Goal: Task Accomplishment & Management: Use online tool/utility

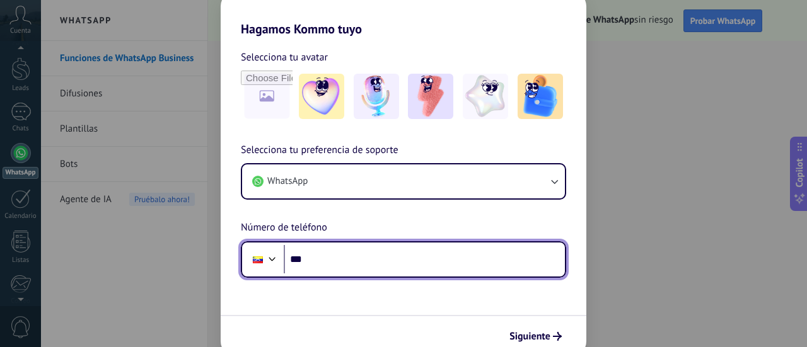
click at [320, 259] on input "***" at bounding box center [424, 259] width 281 height 29
paste input "**********"
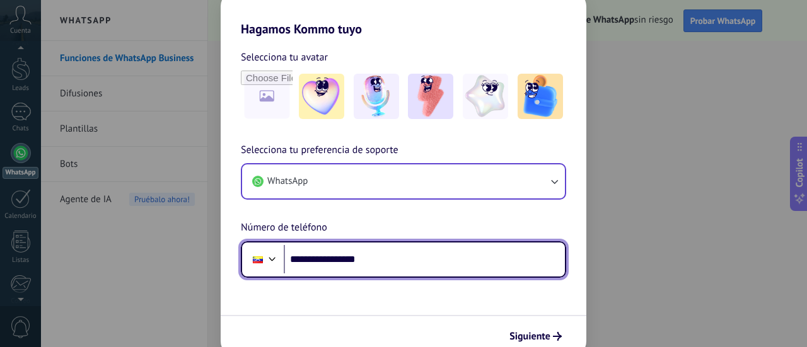
type input "**********"
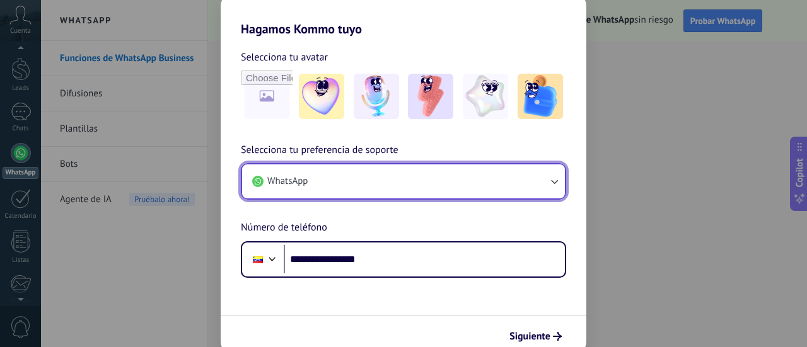
click at [387, 166] on button "WhatsApp" at bounding box center [403, 181] width 323 height 34
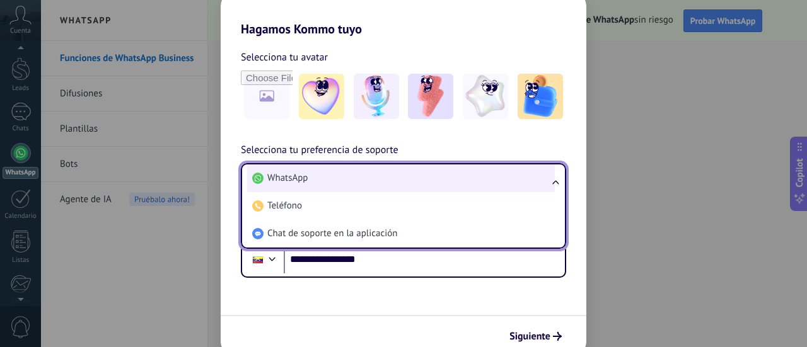
click at [386, 171] on li "WhatsApp" at bounding box center [401, 178] width 308 height 28
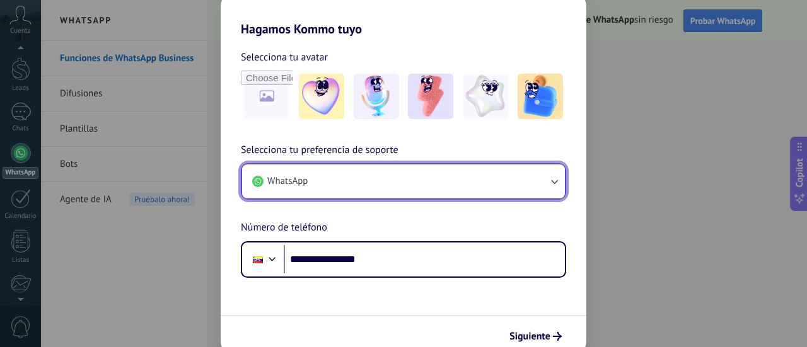
click at [386, 172] on button "WhatsApp" at bounding box center [403, 181] width 323 height 34
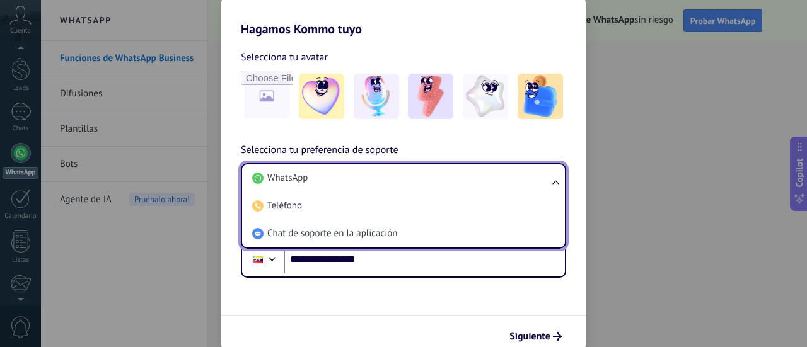
click at [386, 172] on li "WhatsApp" at bounding box center [401, 178] width 308 height 28
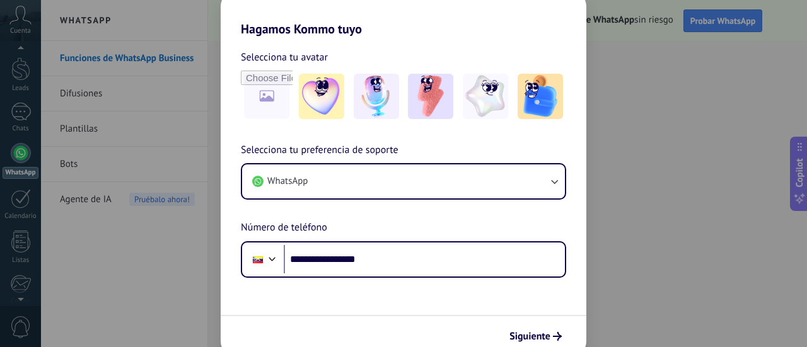
click at [548, 337] on span "Siguiente" at bounding box center [529, 336] width 41 height 9
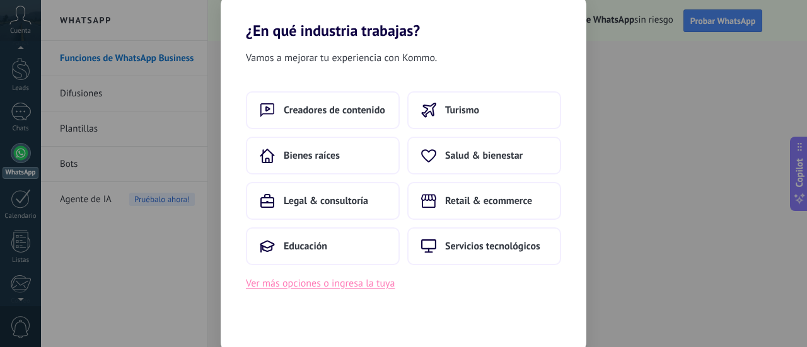
click at [342, 289] on button "Ver más opciones o ingresa la tuya" at bounding box center [320, 283] width 149 height 16
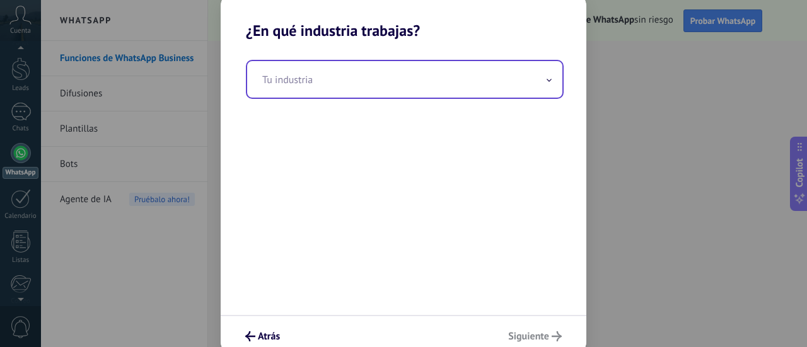
click at [331, 89] on input "text" at bounding box center [404, 79] width 315 height 37
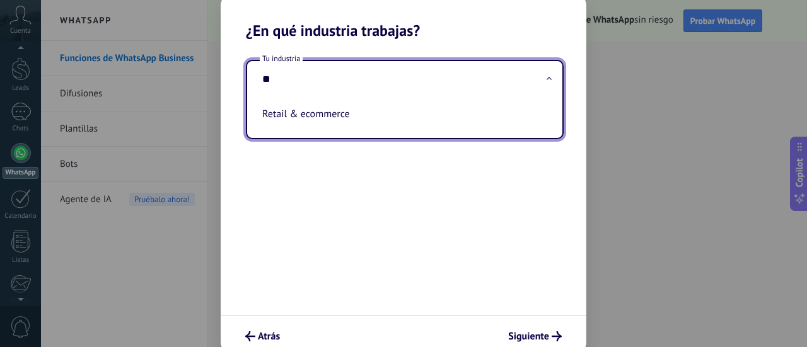
type input "*"
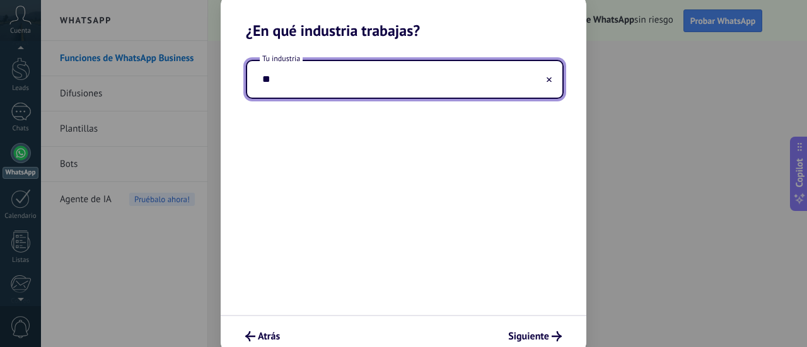
type input "*"
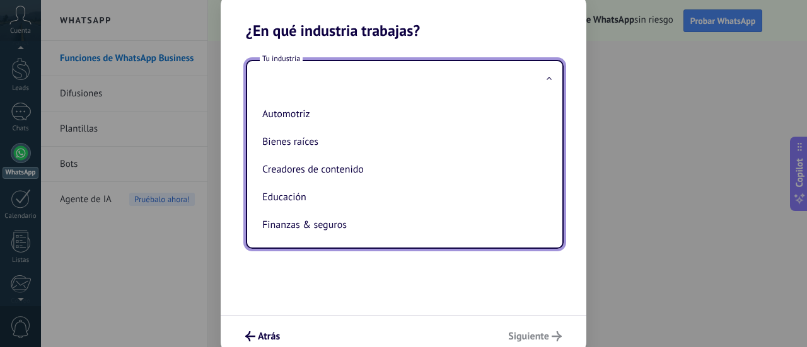
click at [547, 31] on h2 "¿En qué industria trabajas?" at bounding box center [404, 15] width 366 height 49
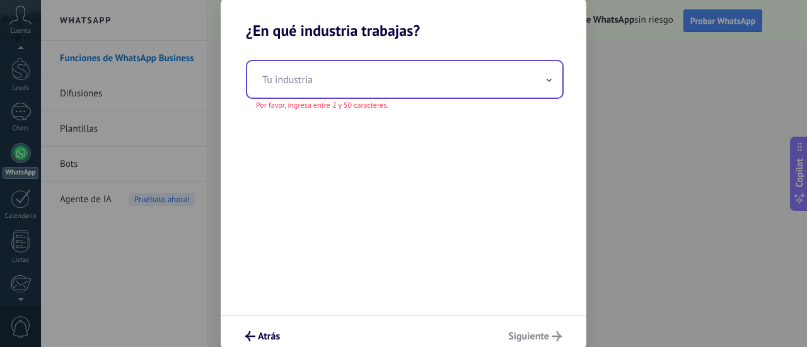
click at [398, 81] on input "text" at bounding box center [404, 79] width 315 height 37
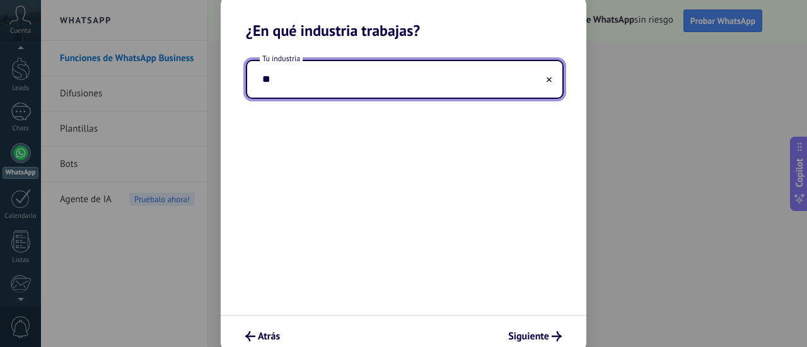
type input "*"
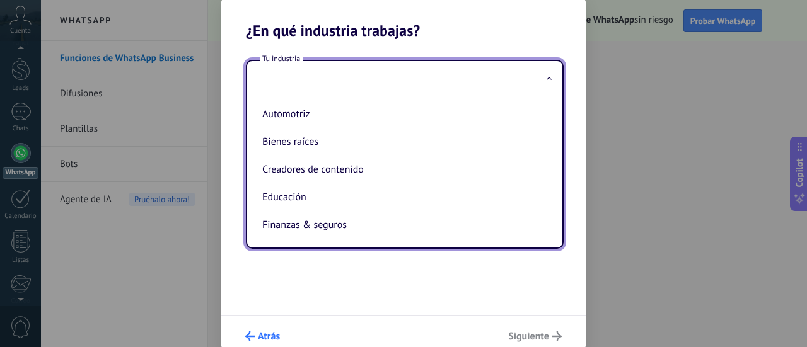
click at [261, 335] on span "Atrás" at bounding box center [269, 336] width 22 height 9
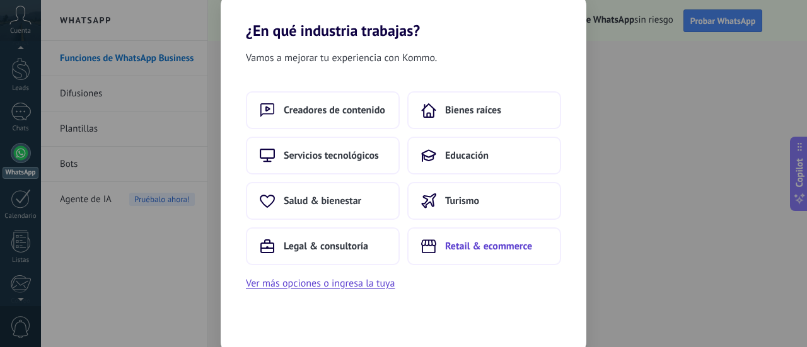
click at [463, 250] on span "Retail & ecommerce" at bounding box center [488, 246] width 87 height 13
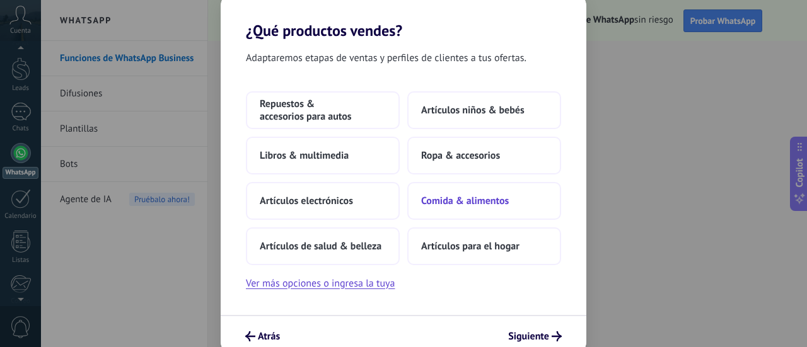
click at [455, 201] on span "Comida & alimentos" at bounding box center [465, 201] width 88 height 13
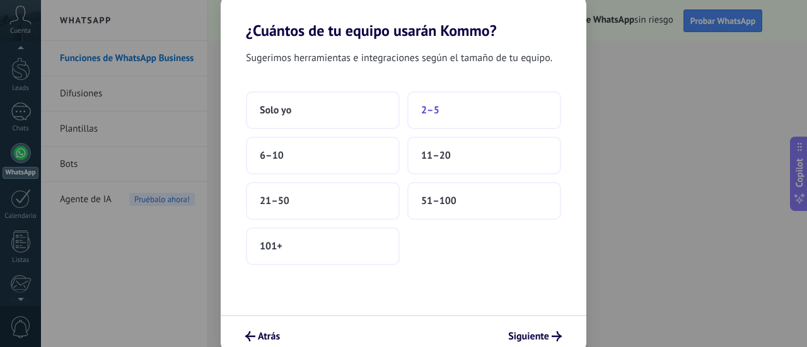
click at [464, 112] on button "2–5" at bounding box center [484, 110] width 154 height 38
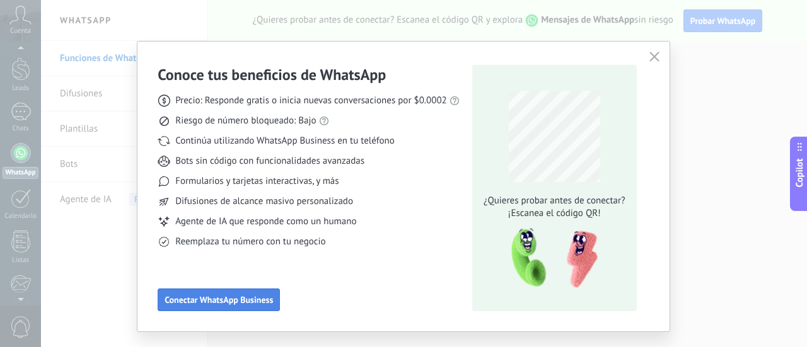
click at [234, 300] on span "Conectar WhatsApp Business" at bounding box center [218, 300] width 108 height 9
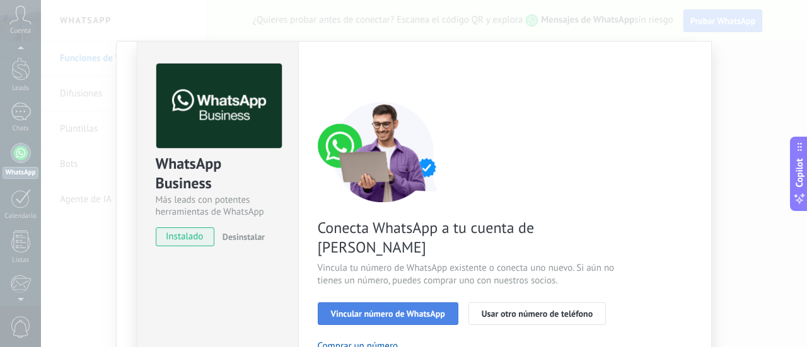
click at [405, 302] on button "Vincular número de WhatsApp" at bounding box center [388, 313] width 141 height 23
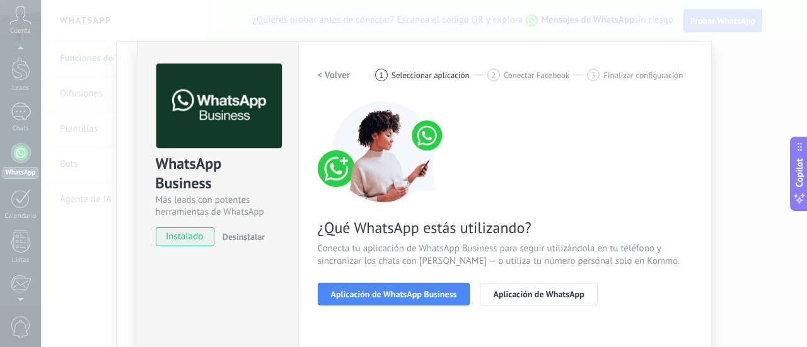
click at [405, 299] on button "Aplicación de WhatsApp Business" at bounding box center [394, 294] width 153 height 23
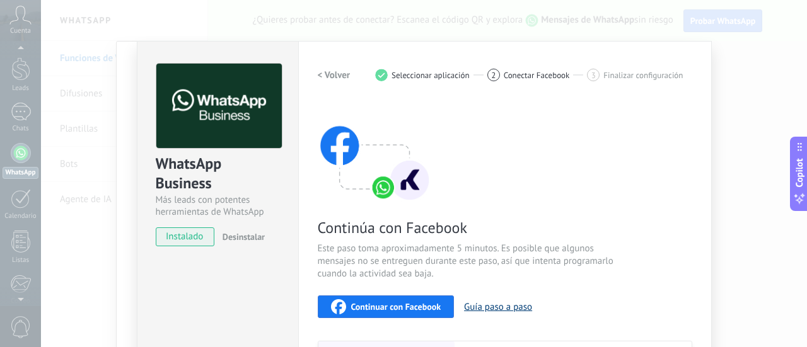
click at [511, 306] on button "Guía paso a paso" at bounding box center [498, 307] width 68 height 12
click at [405, 304] on span "Continuar con Facebook" at bounding box center [396, 306] width 90 height 9
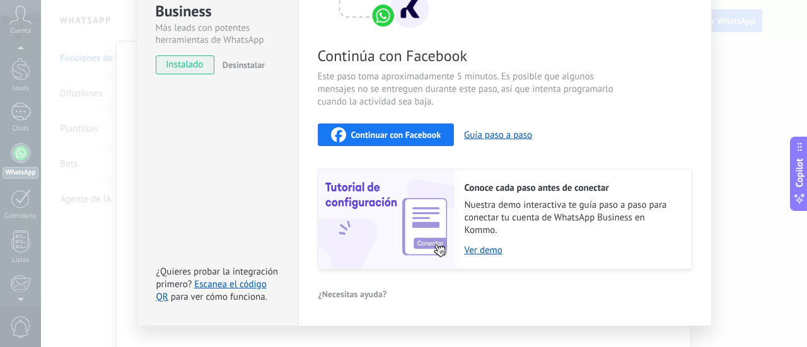
scroll to position [197, 0]
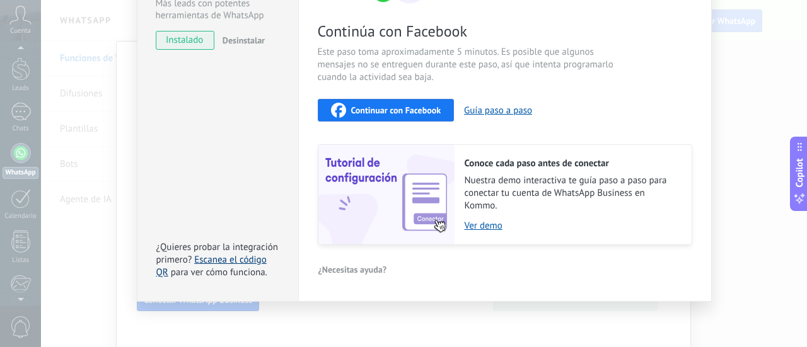
click at [212, 258] on link "Escanea el código QR" at bounding box center [211, 266] width 110 height 25
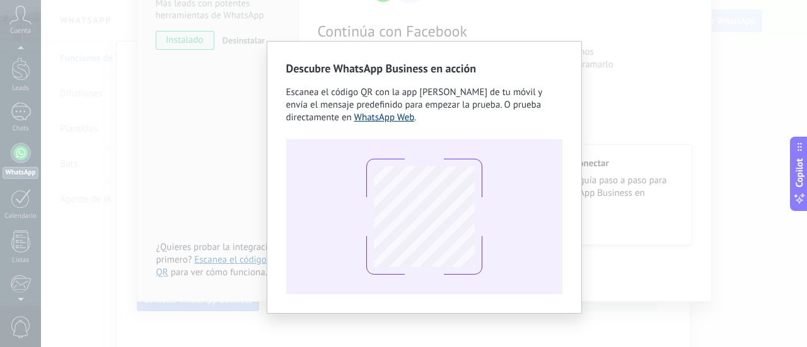
click at [354, 117] on link "WhatsApp Web" at bounding box center [384, 118] width 60 height 12
click at [656, 88] on div "Descubre WhatsApp Business en acción Escanea el código QR con la app [PERSON_NA…" at bounding box center [424, 173] width 766 height 347
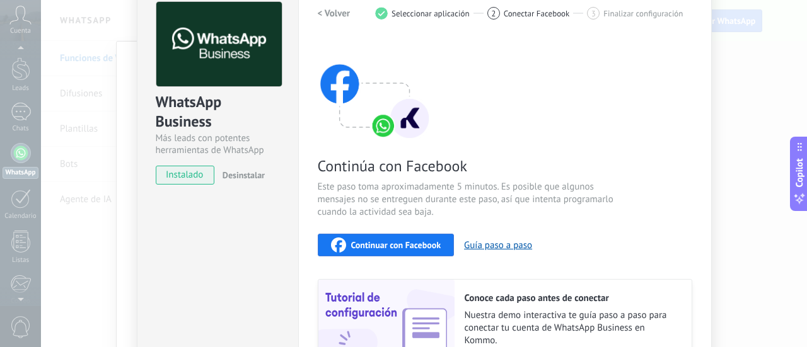
scroll to position [126, 0]
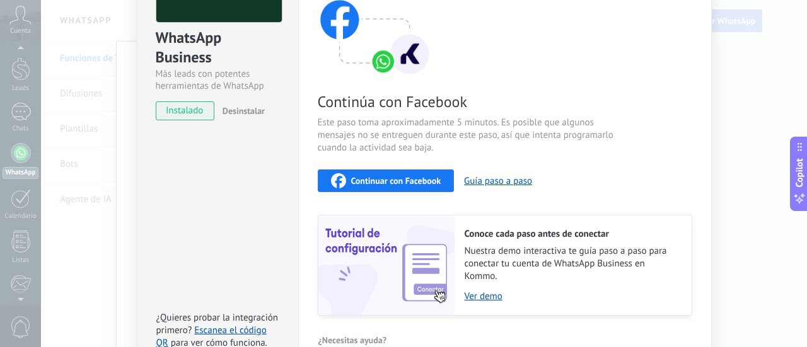
click at [756, 78] on div "WhatsApp Business Más leads con potentes herramientas de WhatsApp instalado Des…" at bounding box center [424, 173] width 766 height 347
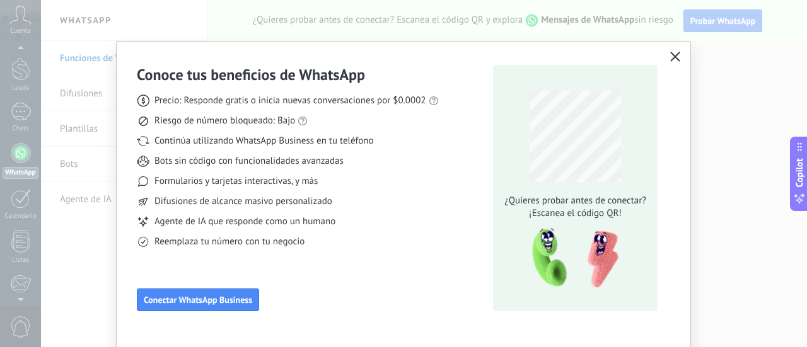
scroll to position [0, 0]
click at [667, 52] on button "button" at bounding box center [675, 58] width 16 height 18
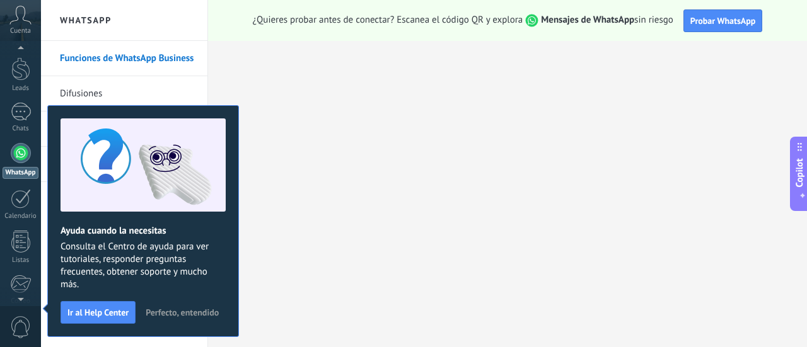
scroll to position [40, 0]
click at [10, 151] on link "WhatsApp" at bounding box center [20, 157] width 41 height 36
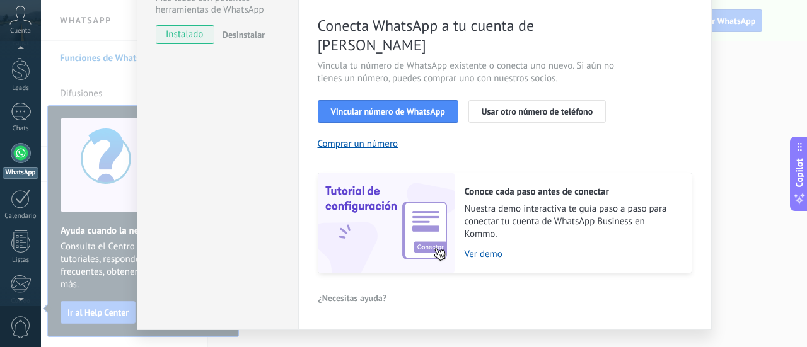
scroll to position [212, 0]
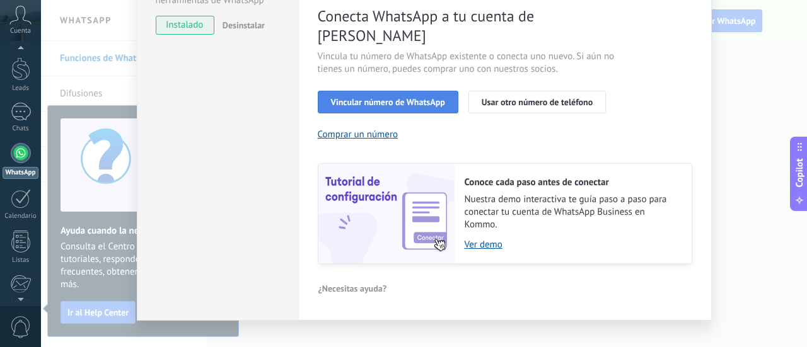
click at [392, 98] on span "Vincular número de WhatsApp" at bounding box center [388, 102] width 114 height 9
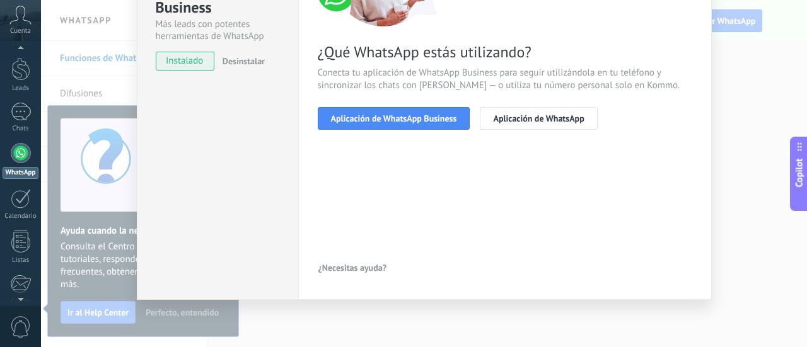
scroll to position [175, 0]
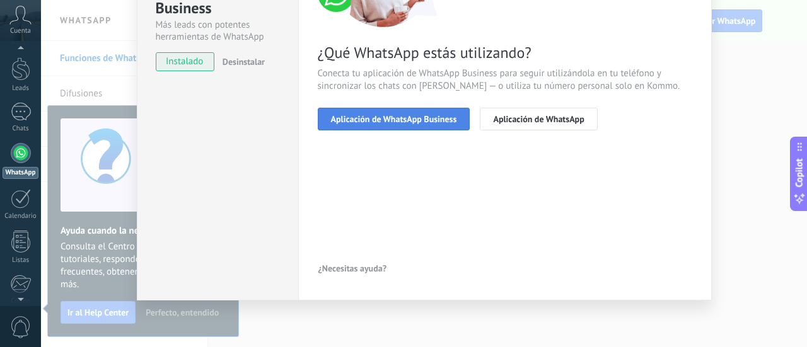
click at [400, 117] on span "Aplicación de WhatsApp Business" at bounding box center [394, 119] width 126 height 9
